Goal: Task Accomplishment & Management: Complete application form

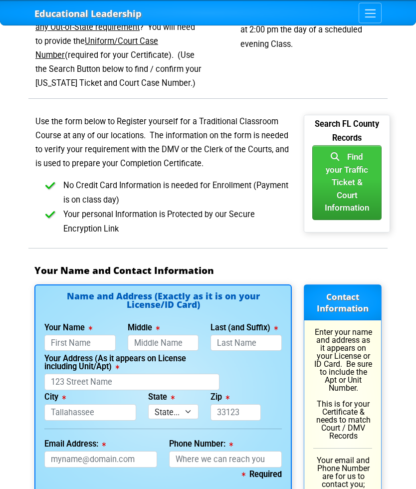
scroll to position [637, 0]
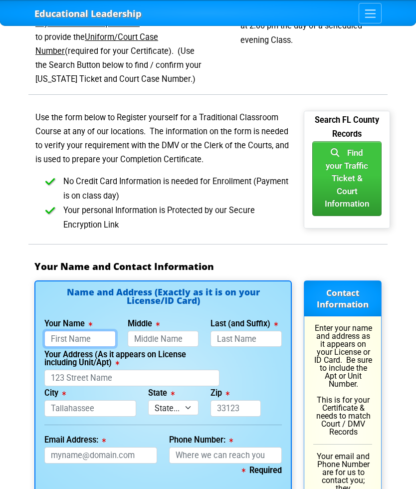
click at [59, 331] on input "Your Name" at bounding box center [79, 339] width 71 height 16
type input "B"
click at [146, 331] on input "Middle" at bounding box center [163, 339] width 71 height 16
type input "[PERSON_NAME]"
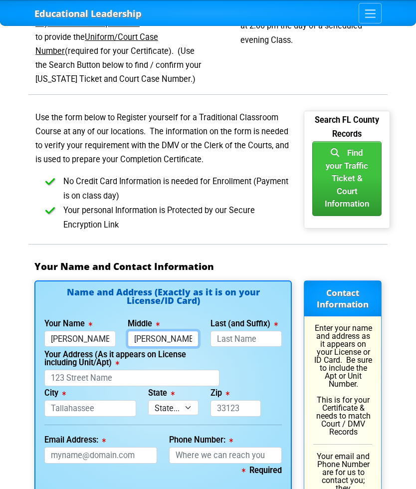
type input "[PERSON_NAME]"
click at [226, 331] on input "Last (and Suffix)" at bounding box center [246, 339] width 71 height 16
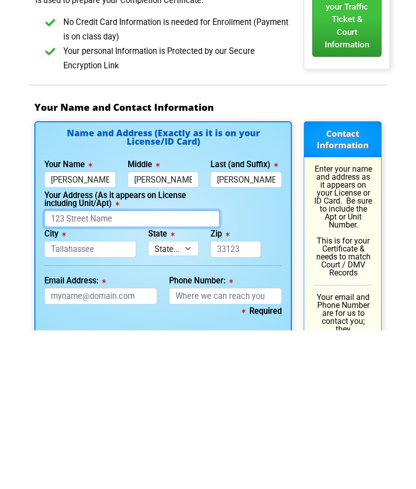
click at [56, 370] on input "Your Address (As it appears on License including Unit/Apt)" at bounding box center [131, 378] width 175 height 16
type input "[PERSON_NAME]"
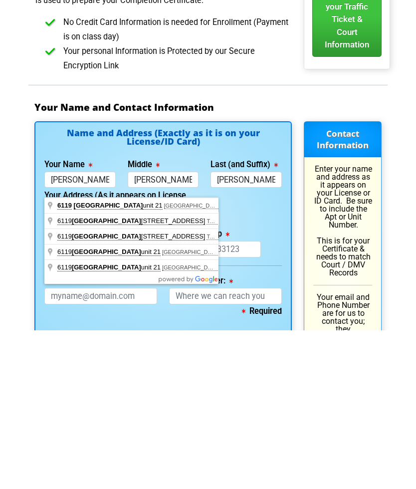
type input "[STREET_ADDRESS]"
type input "[GEOGRAPHIC_DATA]"
select select "{"fullName":"[US_STATE]","abbreviation":"FL","uniqueId":"1d559909-6cf0-4a4d-848…"
type input "33615"
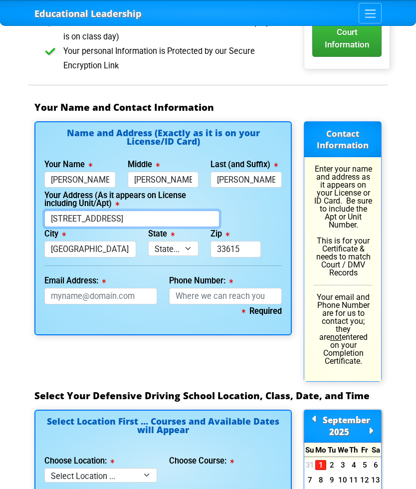
click at [150, 211] on input "[STREET_ADDRESS]" at bounding box center [131, 219] width 175 height 16
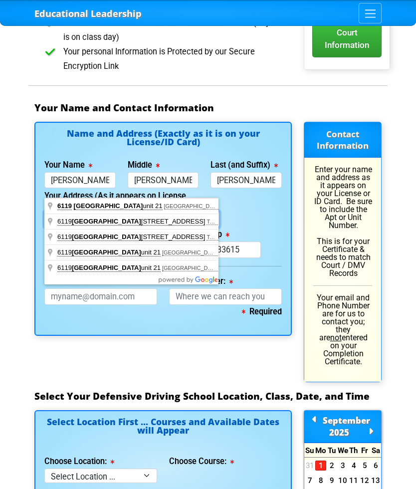
type input "[STREET_ADDRESS]"
click at [15, 164] on div "Educational Leadership Home Courses Certified Defensive Driving Courses 4-Hour …" at bounding box center [208, 378] width 416 height 2348
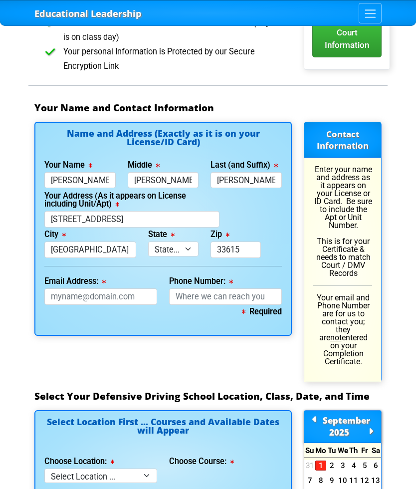
scroll to position [796, 0]
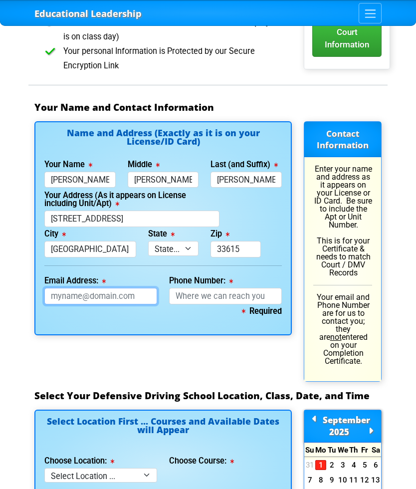
click at [52, 288] on input "Email Address:" at bounding box center [100, 296] width 113 height 16
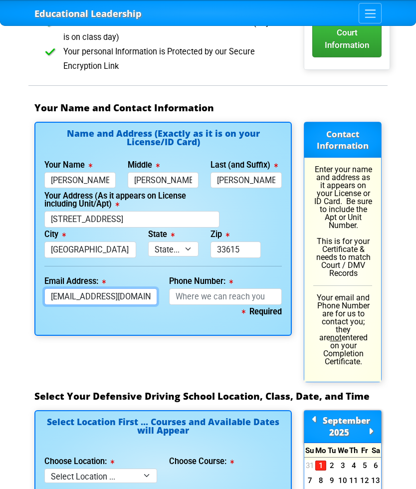
type input "[EMAIL_ADDRESS][DOMAIN_NAME]"
click at [198, 288] on input "Phone Number:" at bounding box center [225, 296] width 113 height 16
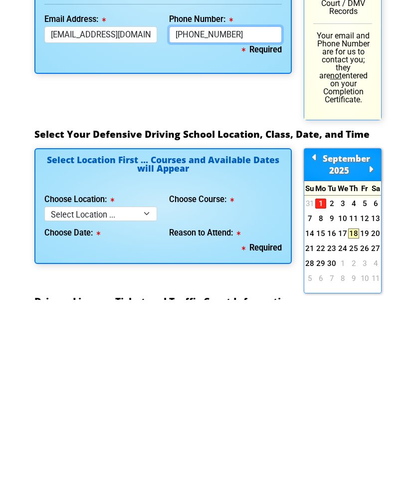
type input "[PHONE_NUMBER]"
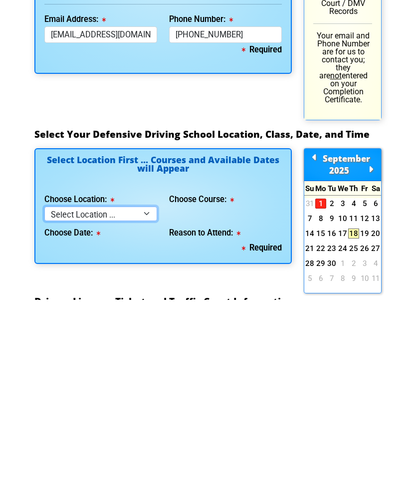
click at [143, 396] on select "Select Location ... Tampa Orlando Kissimmee [GEOGRAPHIC_DATA] - en español [GEO…" at bounding box center [100, 403] width 113 height 14
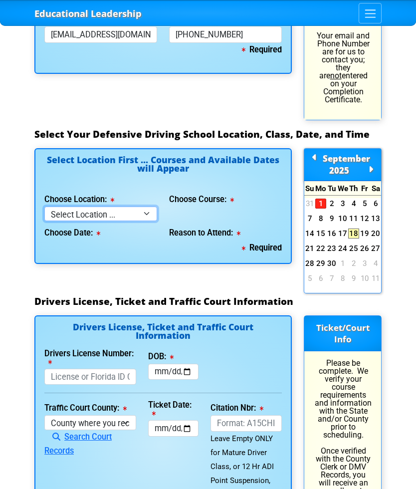
select select "2"
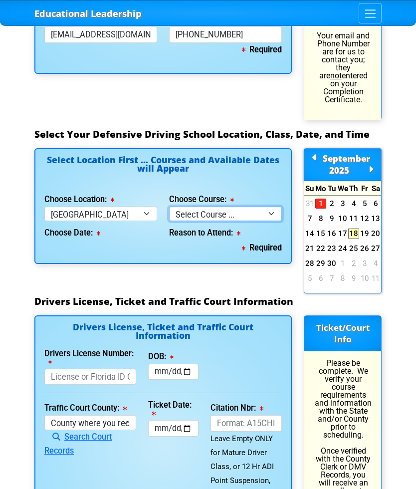
click at [270, 207] on select "Select Course ... 4 Hour BDI Class (Basic Course & TCAC) 4 Hour Under 25 Class …" at bounding box center [225, 214] width 113 height 14
select select "4"
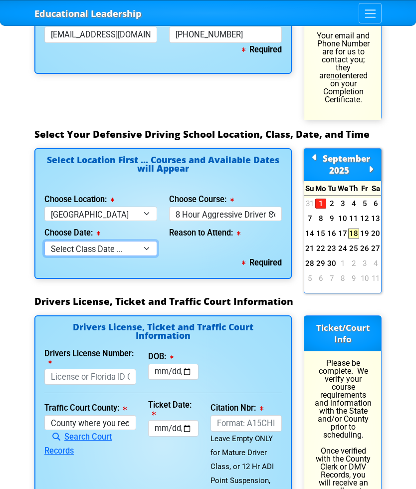
click at [145, 241] on select "Select Class Date ... [DATE] -- (Registration Closed - Class Full) [DATE] -- ([…" at bounding box center [100, 248] width 113 height 14
select select "[DATE], 6"
select select
click at [67, 241] on select "Select Class Date ... [DATE] -- (Registration Closed - Class Full) [DATE] -- ([…" at bounding box center [100, 248] width 113 height 14
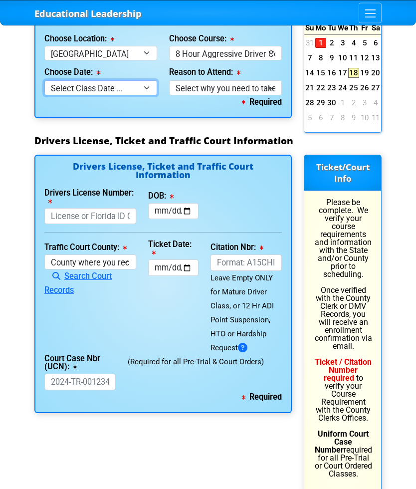
scroll to position [1221, 0]
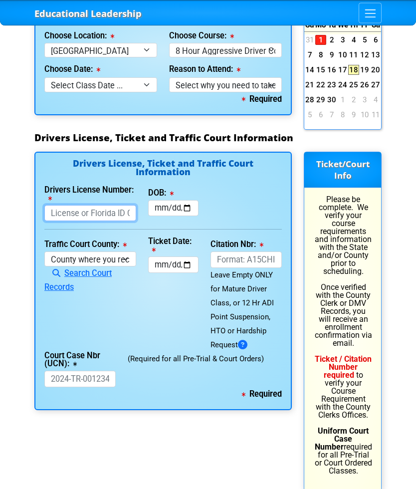
click at [51, 206] on input "Drivers License Number:" at bounding box center [90, 214] width 92 height 16
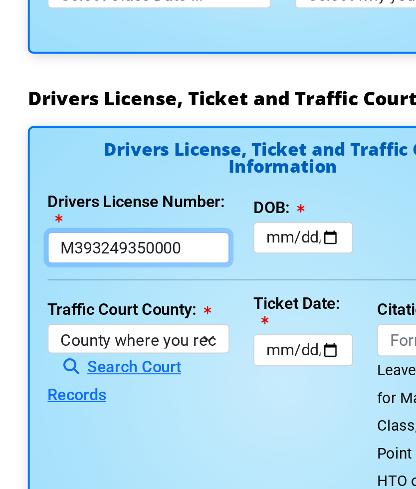
type input "M393249350000"
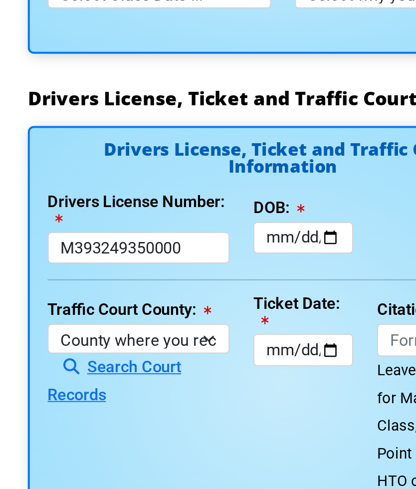
click at [148, 201] on input "DOB:" at bounding box center [173, 209] width 50 height 16
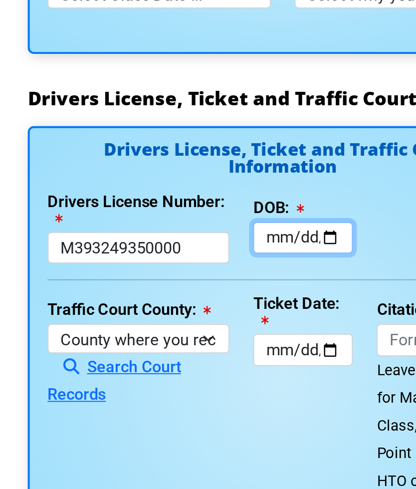
type input "[DATE]"
click at [148, 201] on input "[DATE]" at bounding box center [173, 209] width 50 height 16
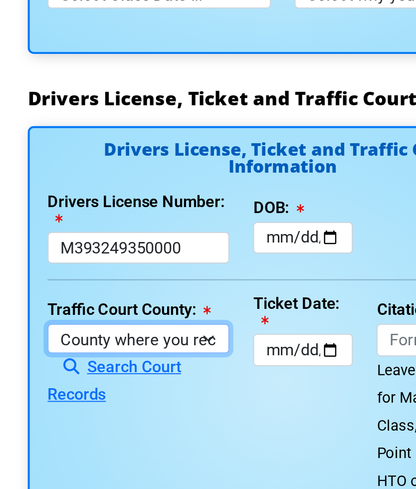
click at [44, 252] on select "County where you received the Ticket Out of State Out of State - [US_STATE] Out…" at bounding box center [90, 259] width 92 height 14
select select "{"countyName":"Pinellas","state":"[US_STATE]","uniqueId":"7c9cc234-d9fd-4e38-bf…"
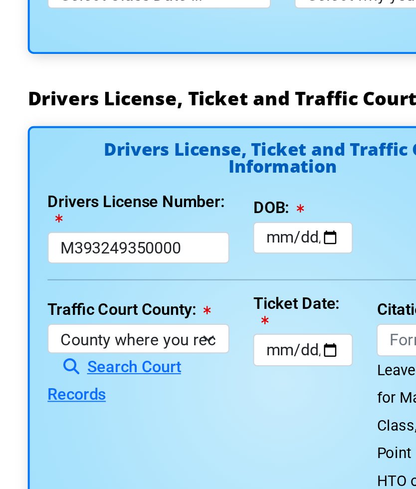
click at [88, 238] on div "Traffic Court County: [GEOGRAPHIC_DATA] where you received the Ticket Out of St…" at bounding box center [90, 295] width 104 height 114
click at [148, 257] on input "Ticket Date:" at bounding box center [173, 265] width 50 height 16
type input "[DATE]"
click at [148, 257] on input "[DATE]" at bounding box center [173, 265] width 50 height 16
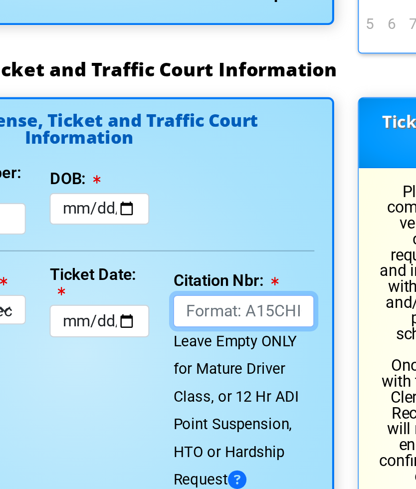
click at [211, 252] on input "Citation Nbr:" at bounding box center [246, 260] width 71 height 16
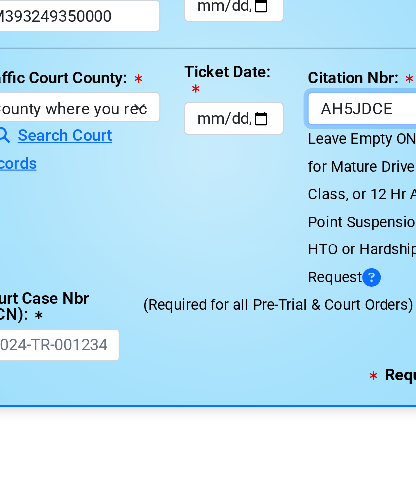
type input "AH5JDCE"
click at [44, 371] on input "Court Case Nbr (UCN):" at bounding box center [79, 379] width 71 height 16
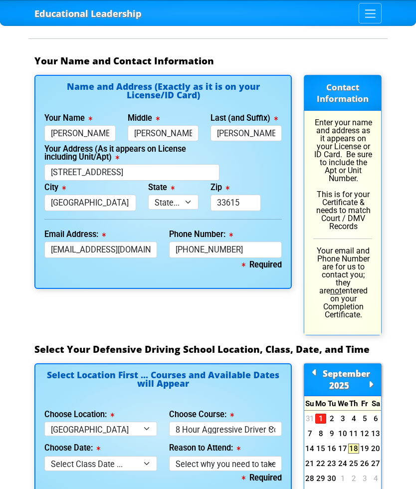
scroll to position [834, 0]
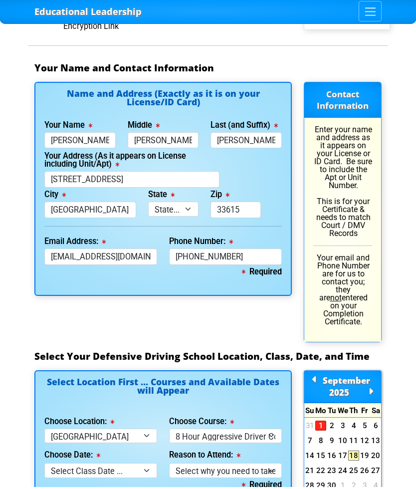
type input "522022TR082064000APC"
click at [254, 134] on input "[PERSON_NAME]" at bounding box center [246, 142] width 71 height 16
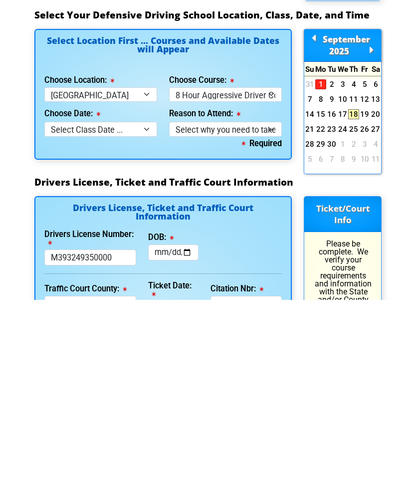
scroll to position [989, 0]
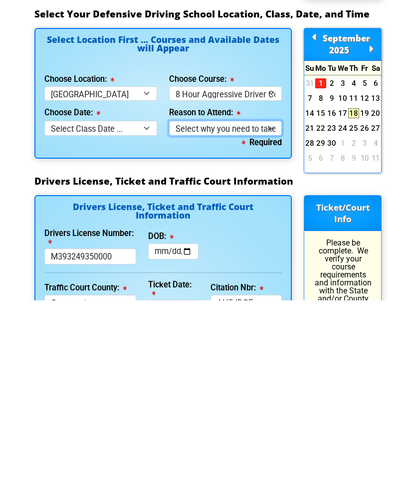
click at [207, 310] on select "Select why you need to take class ... Court Order - 8 Hour Aggressive Driver Co…" at bounding box center [225, 317] width 113 height 14
type input "[PERSON_NAME]"
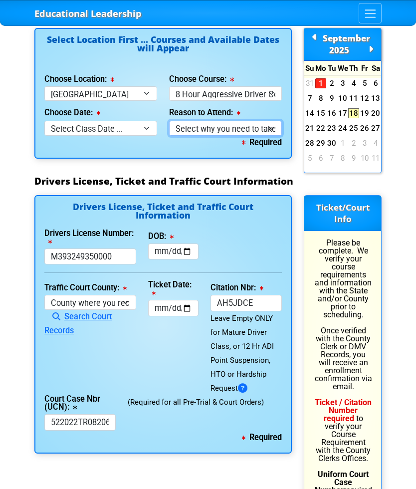
select select "8 Hour Aggressive Driver - Court Ordered"
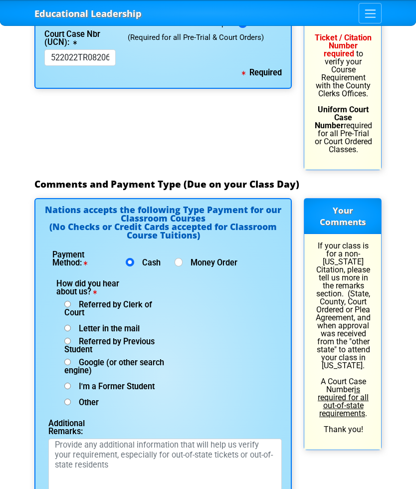
scroll to position [1544, 0]
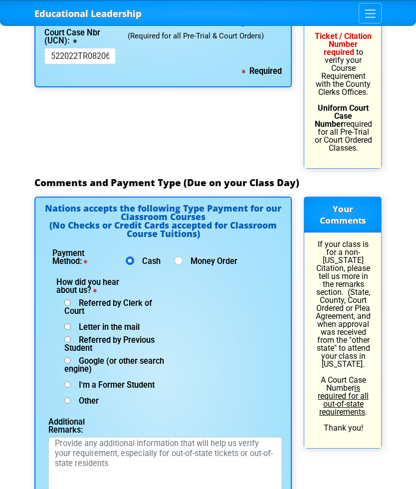
click at [66, 356] on span "Google (or other search engine)" at bounding box center [114, 364] width 100 height 17
click at [66, 357] on input "Google (or other search engine)" at bounding box center [67, 360] width 6 height 6
radio input "true"
click at [62, 437] on textarea "Additional Remarks:" at bounding box center [164, 474] width 233 height 75
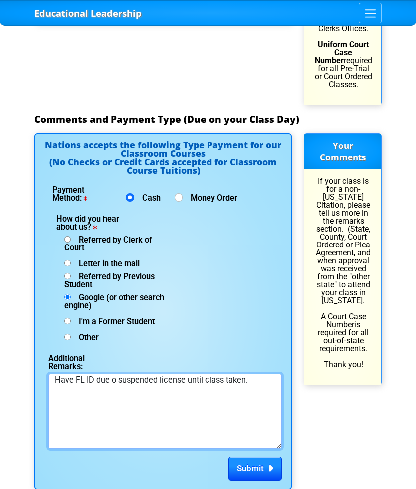
type textarea "Have FL ID due o suspended license until class taken."
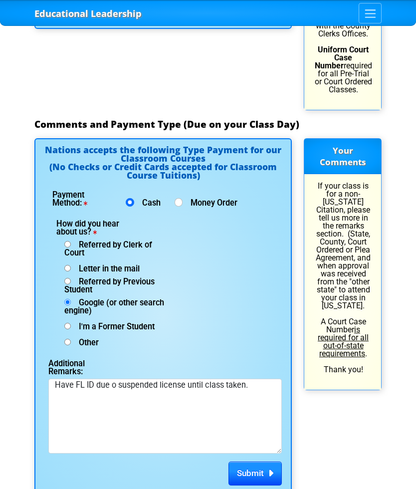
scroll to position [1642, 0]
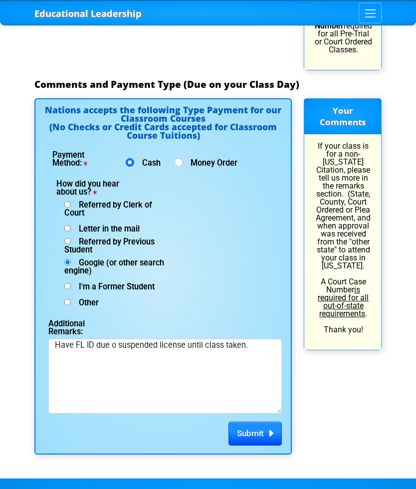
click at [259, 429] on span "Submit" at bounding box center [250, 434] width 27 height 10
